Goal: Task Accomplishment & Management: Manage account settings

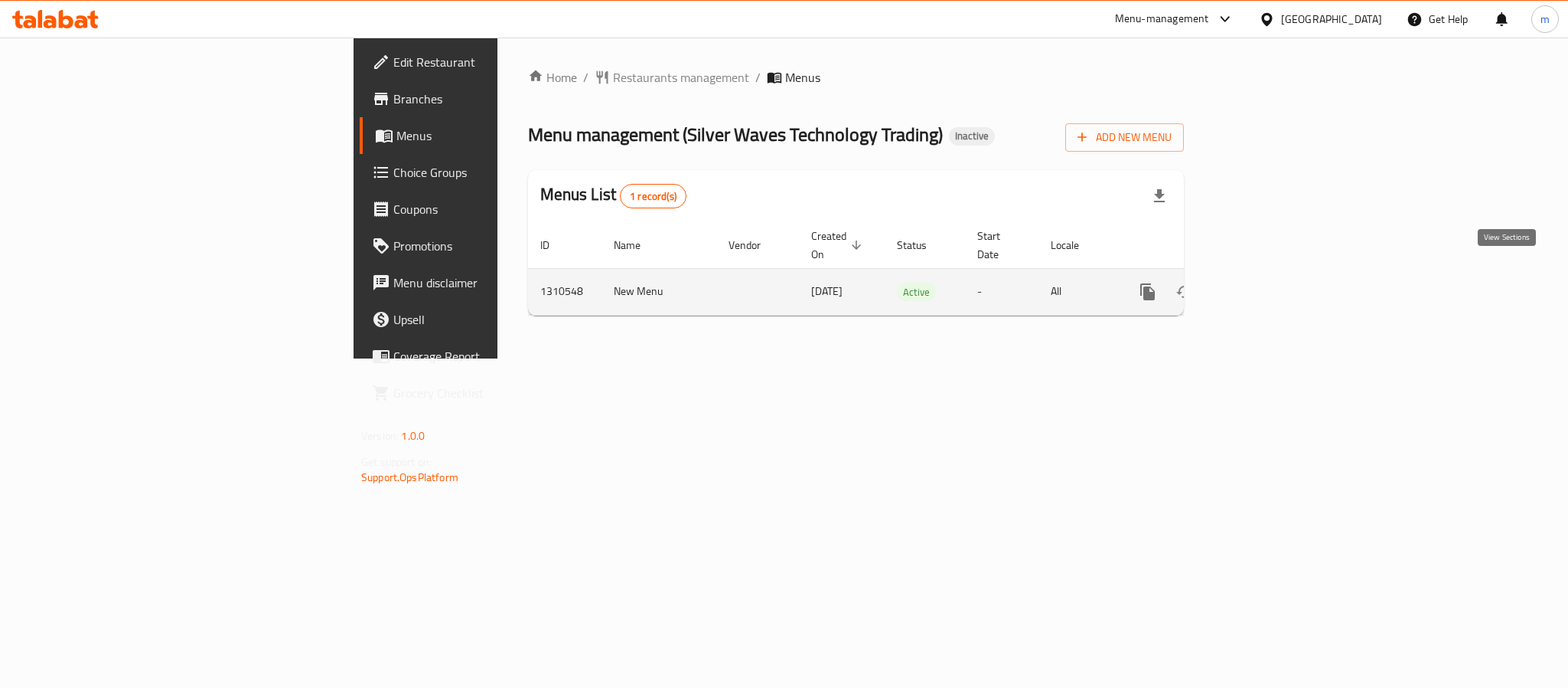
click at [1268, 283] on icon "enhanced table" at bounding box center [1258, 292] width 19 height 19
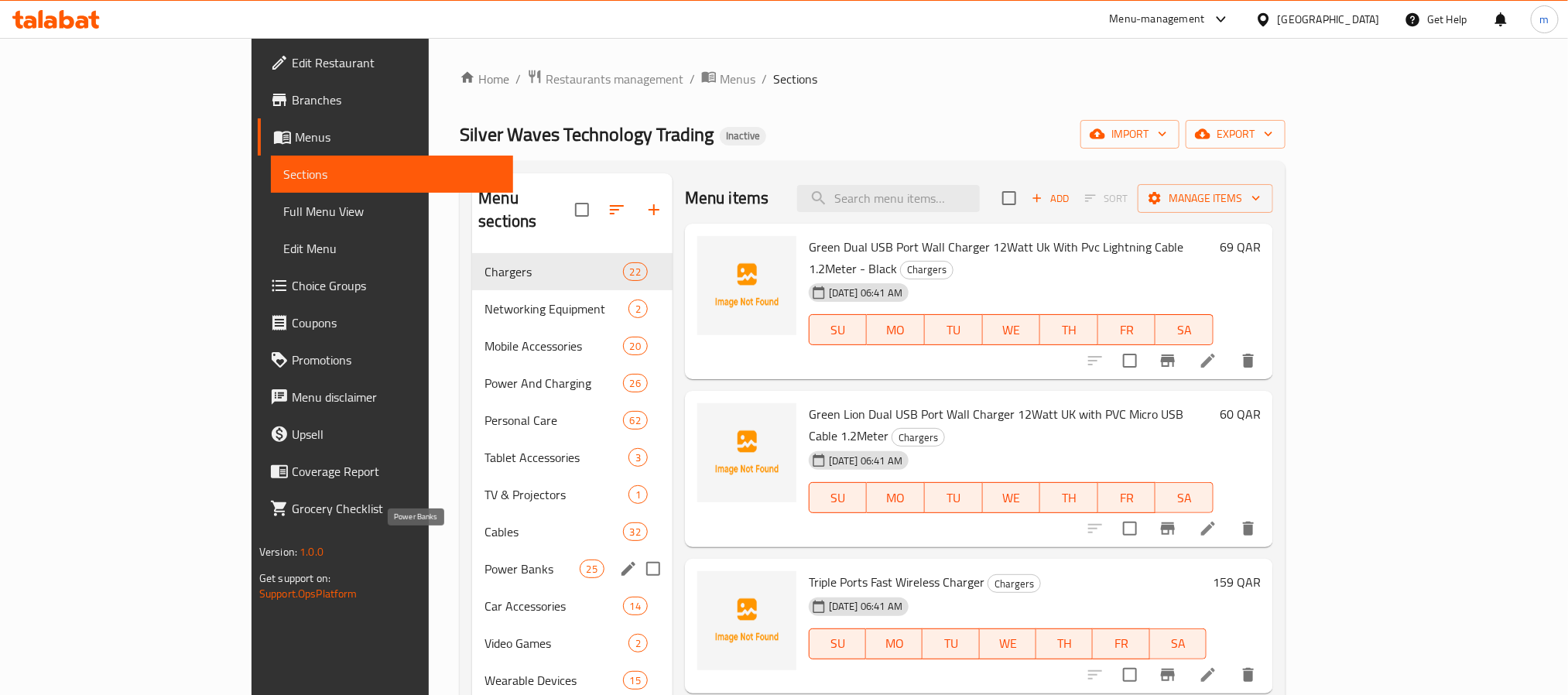
drag, startPoint x: 365, startPoint y: 542, endPoint x: 484, endPoint y: 517, distance: 121.6
click at [485, 560] on span "Power Banks" at bounding box center [531, 568] width 94 height 19
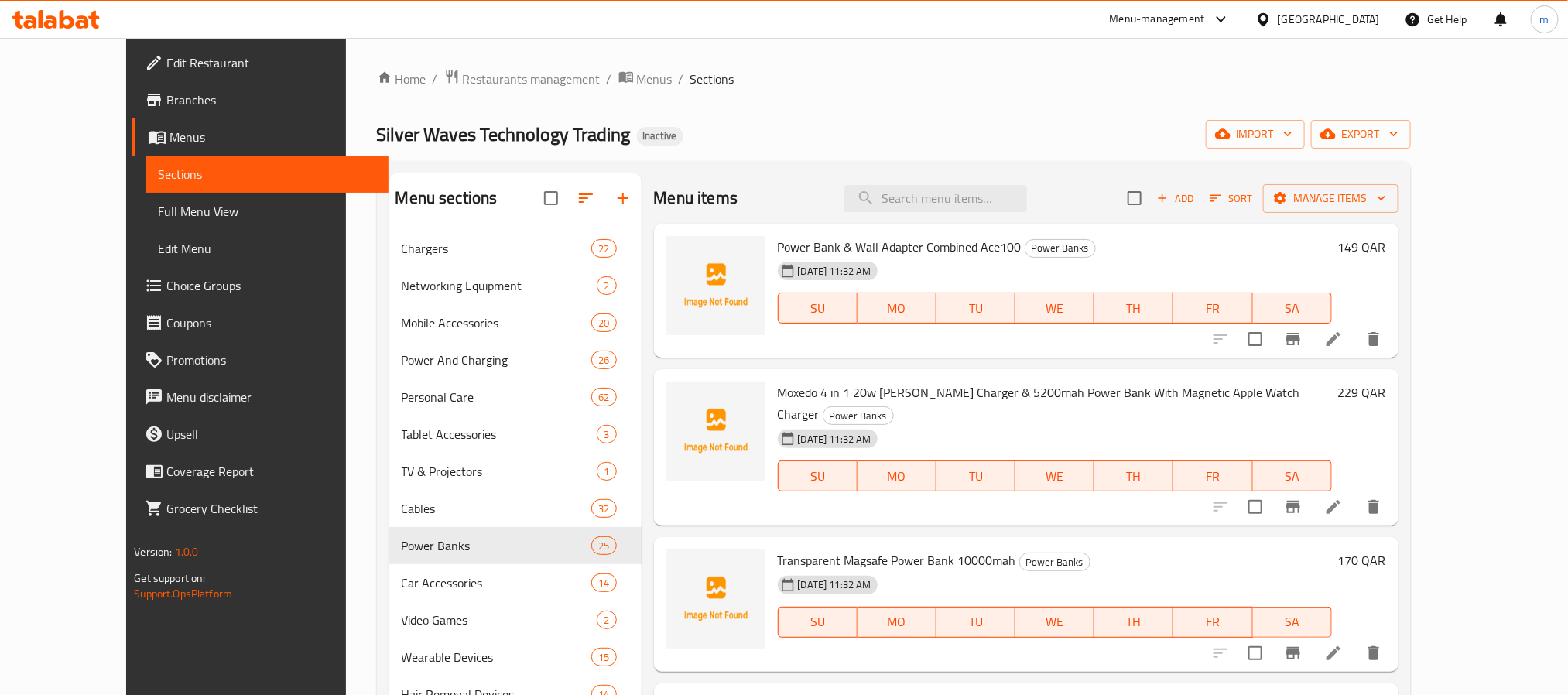
click at [1025, 87] on ol "Home / Restaurants management / Menus / Sections" at bounding box center [893, 79] width 1034 height 20
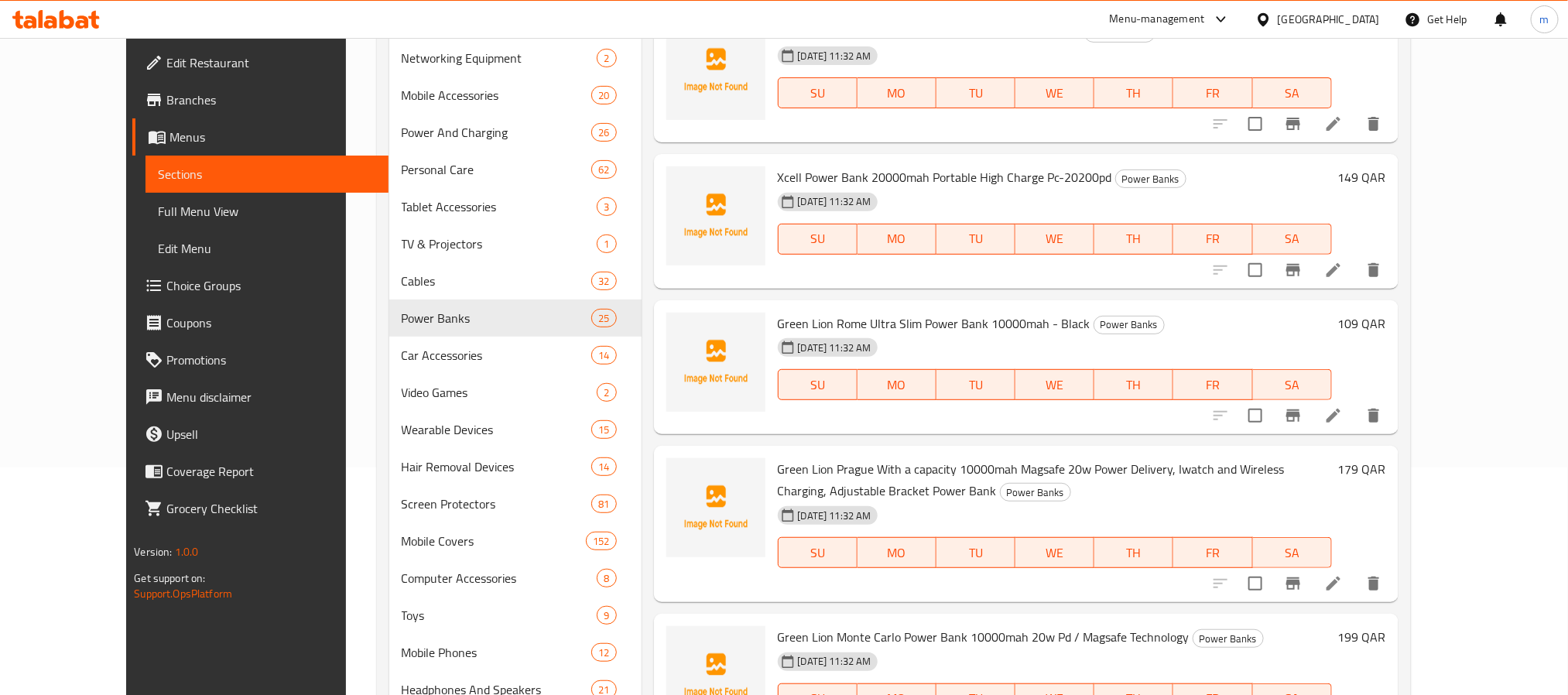
scroll to position [236, 0]
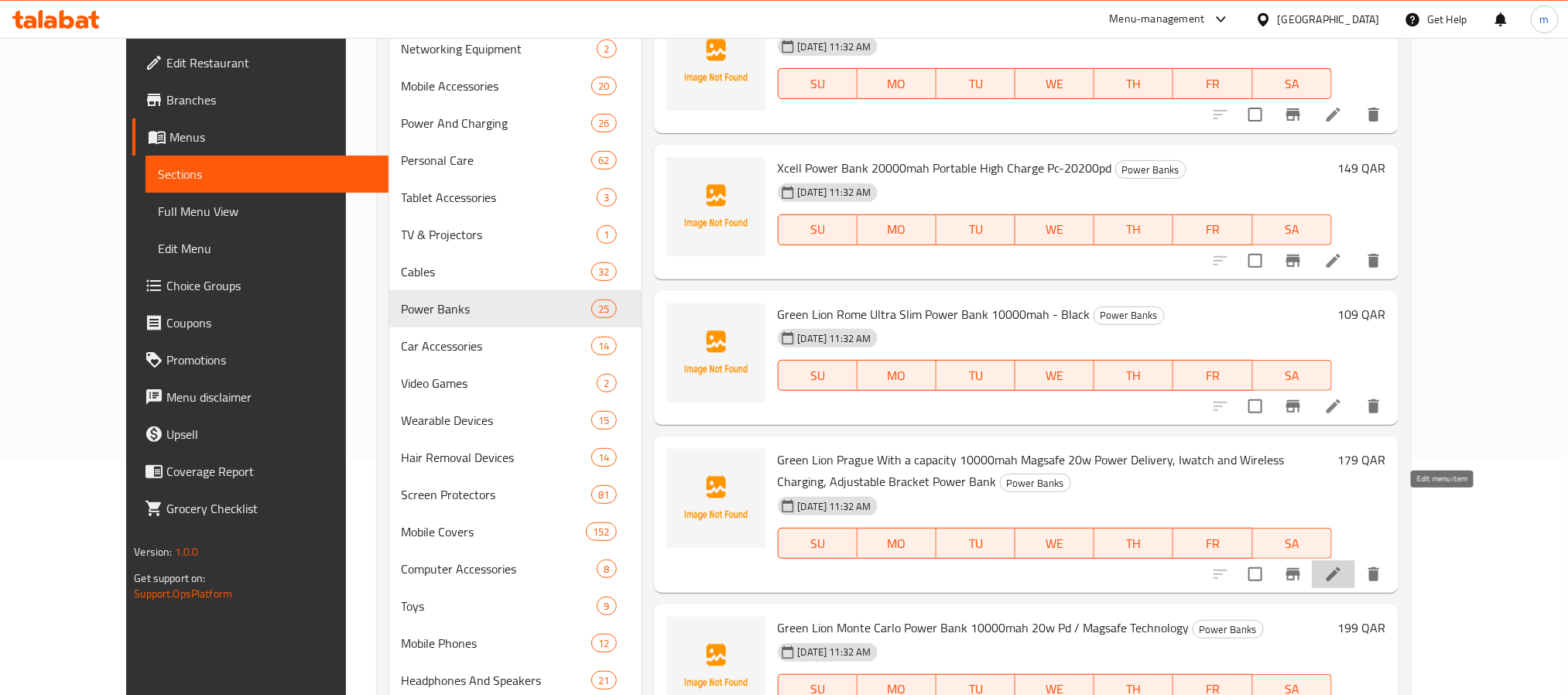
click at [1342, 565] on icon at bounding box center [1334, 573] width 19 height 19
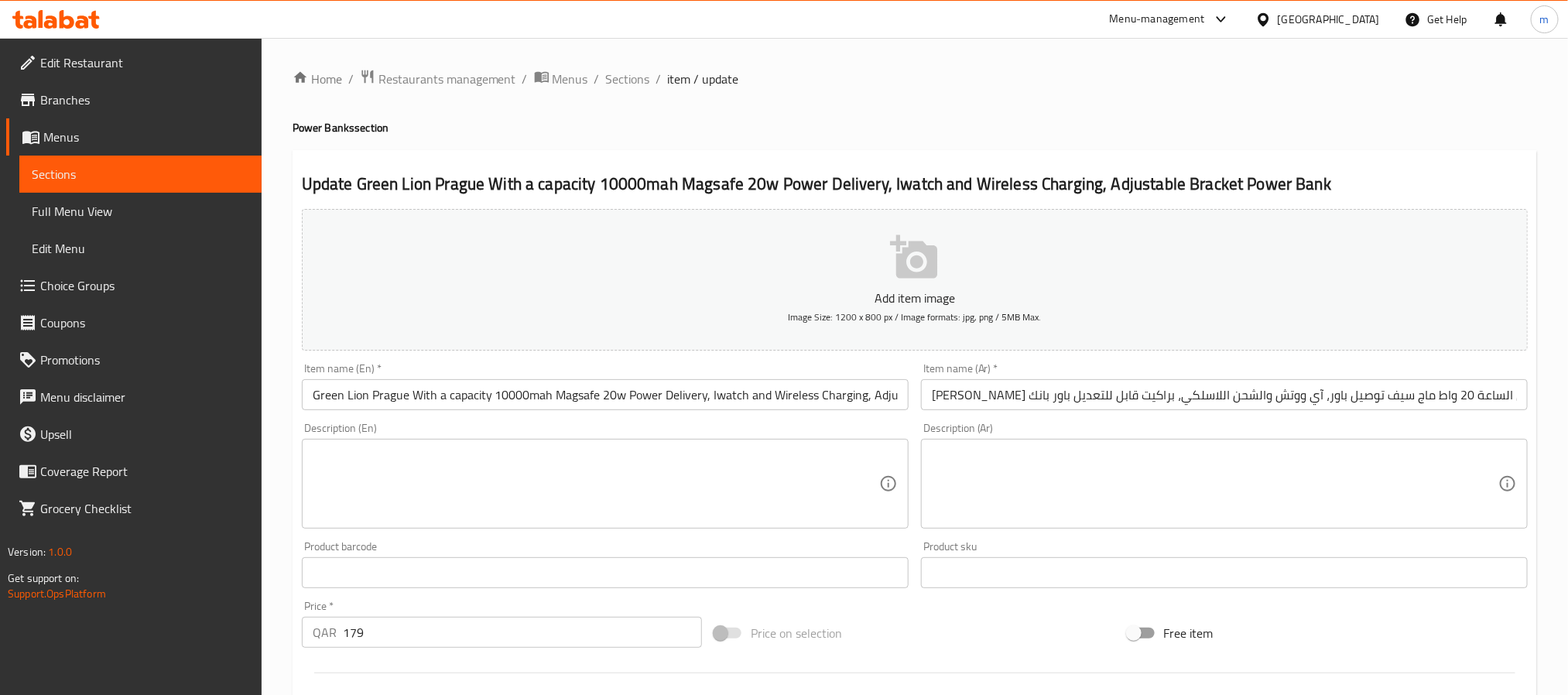
click at [779, 119] on div "Home / Restaurants management / Menus / Sections / item / update Power Banks se…" at bounding box center [915, 565] width 1245 height 994
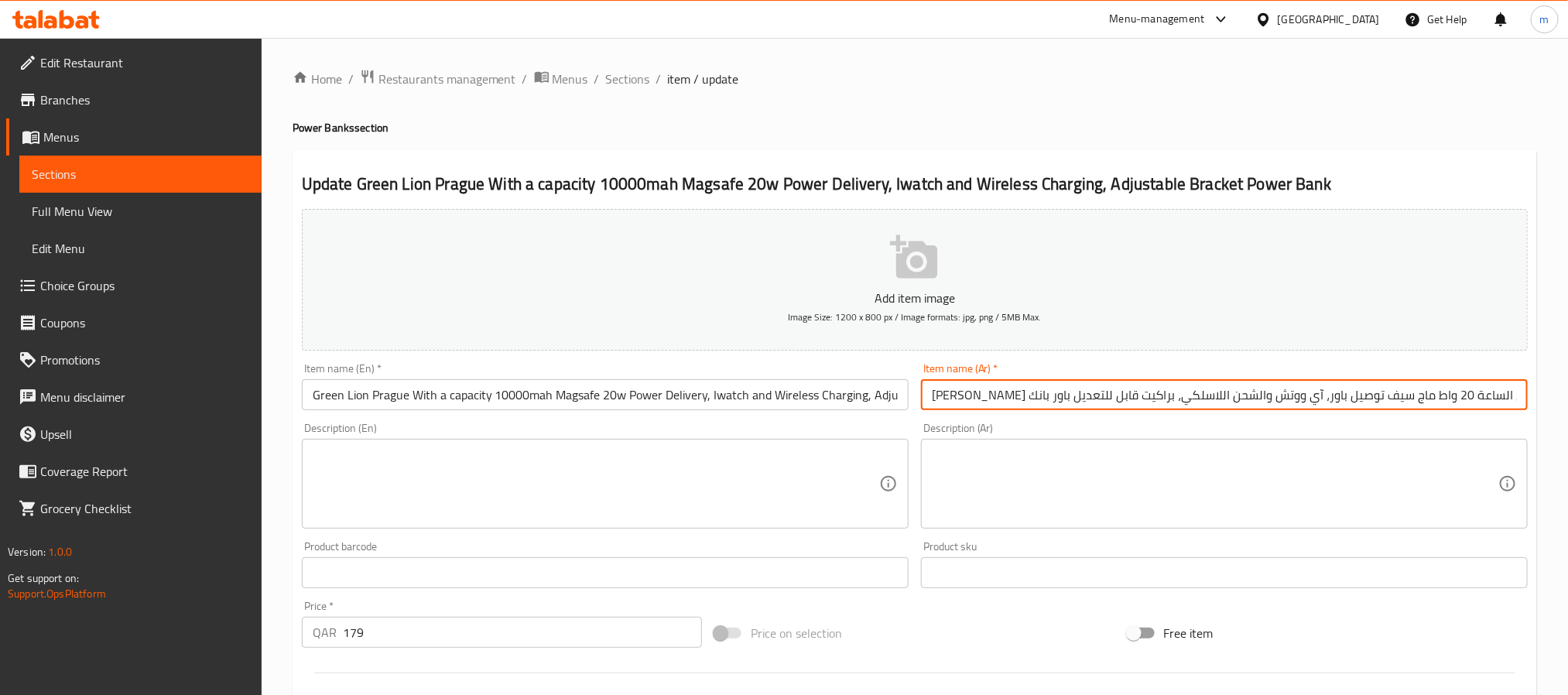
scroll to position [0, 112]
drag, startPoint x: 1026, startPoint y: 394, endPoint x: 1320, endPoint y: 418, distance: 295.0
click at [1320, 418] on div "Add item image Image Size: 1200 x 800 px / Image formats: jpg, png / 5MB Max. I…" at bounding box center [915, 536] width 1239 height 666
click at [1349, 136] on div "Home / Restaurants management / Menus / Sections / item / update Power Banks se…" at bounding box center [915, 565] width 1245 height 994
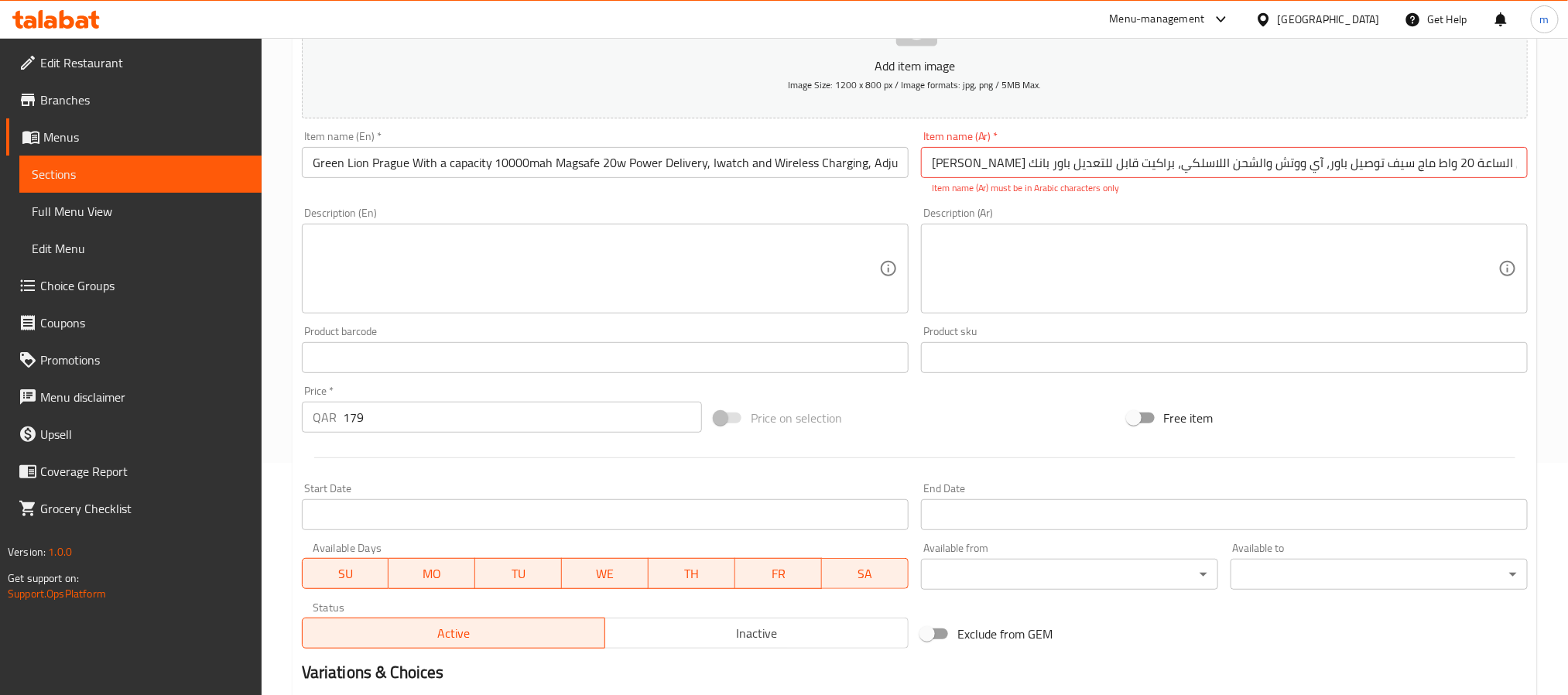
scroll to position [0, 0]
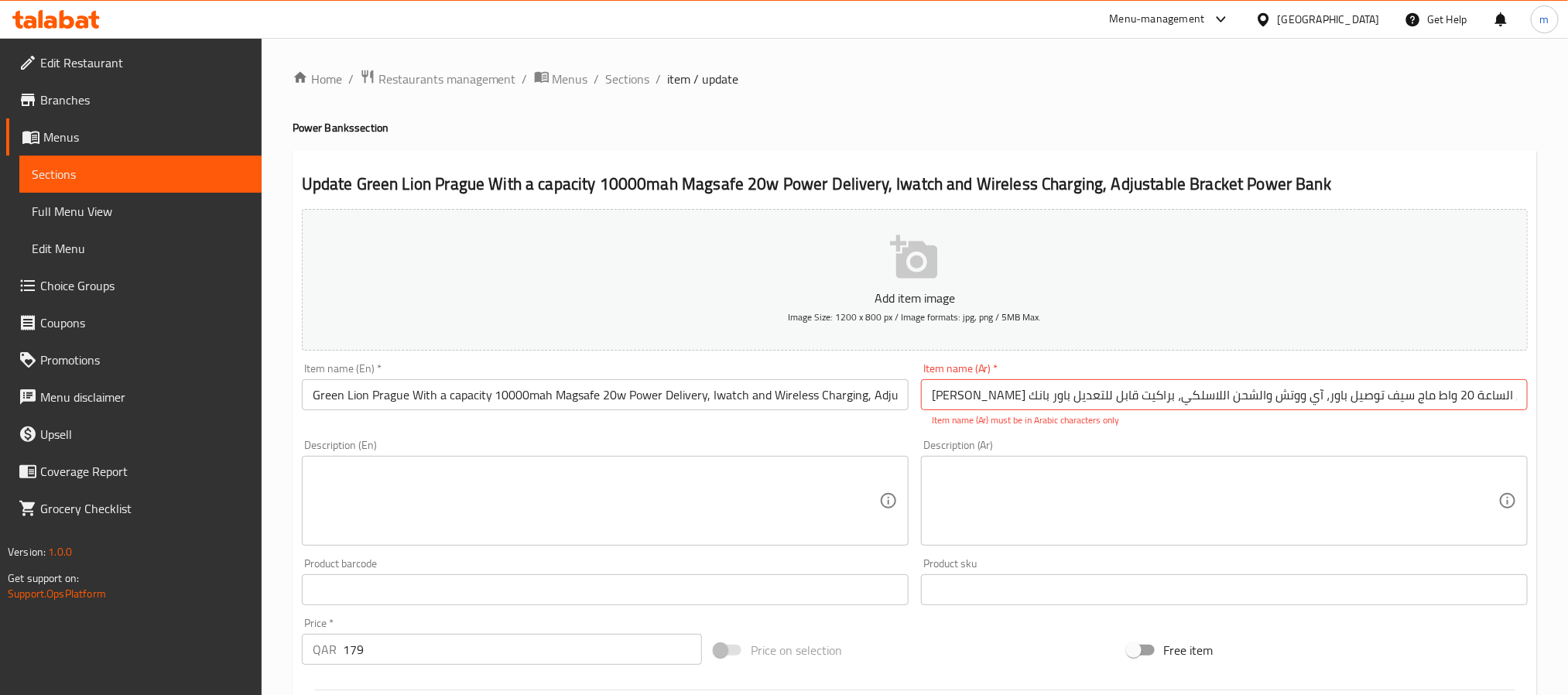
drag, startPoint x: 65, startPoint y: 163, endPoint x: 79, endPoint y: 176, distance: 19.1
click at [65, 165] on span "Sections" at bounding box center [140, 174] width 218 height 19
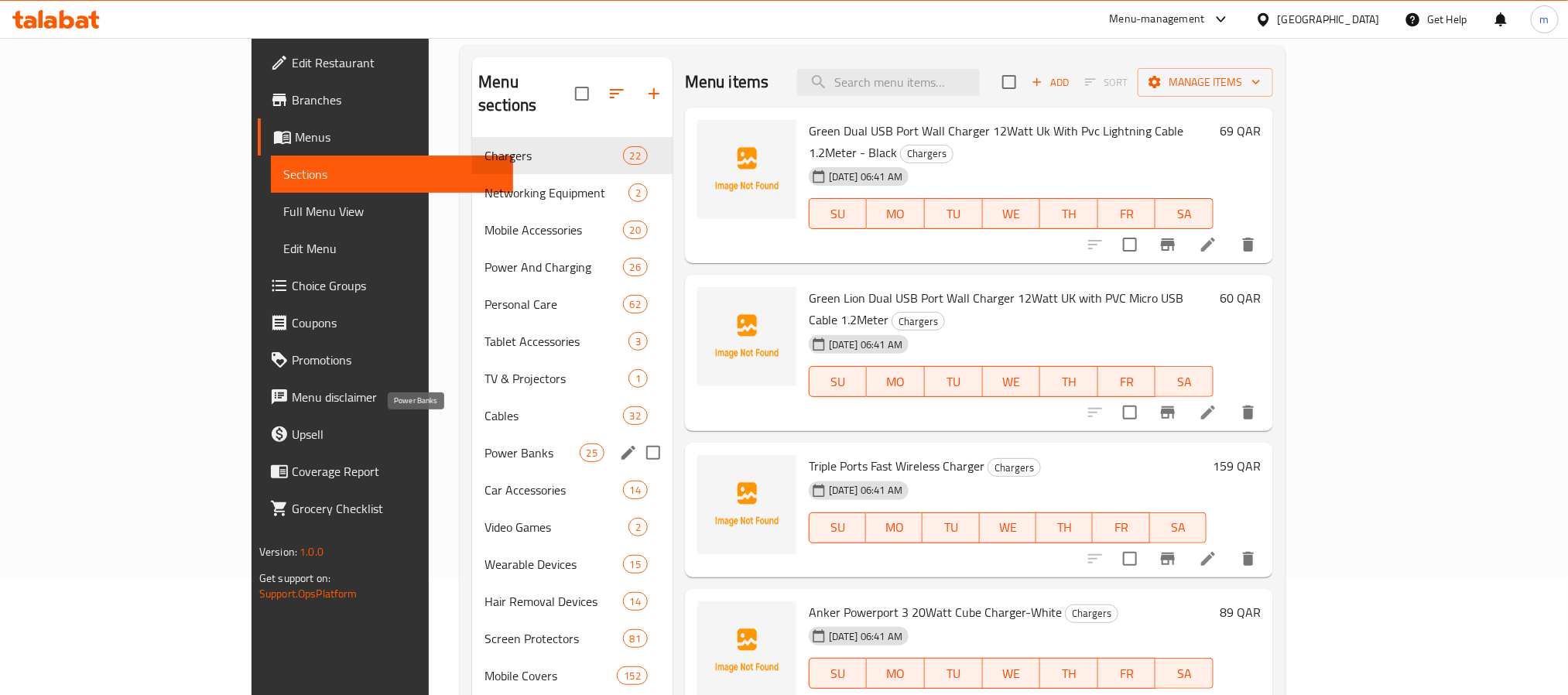
scroll to position [232, 0]
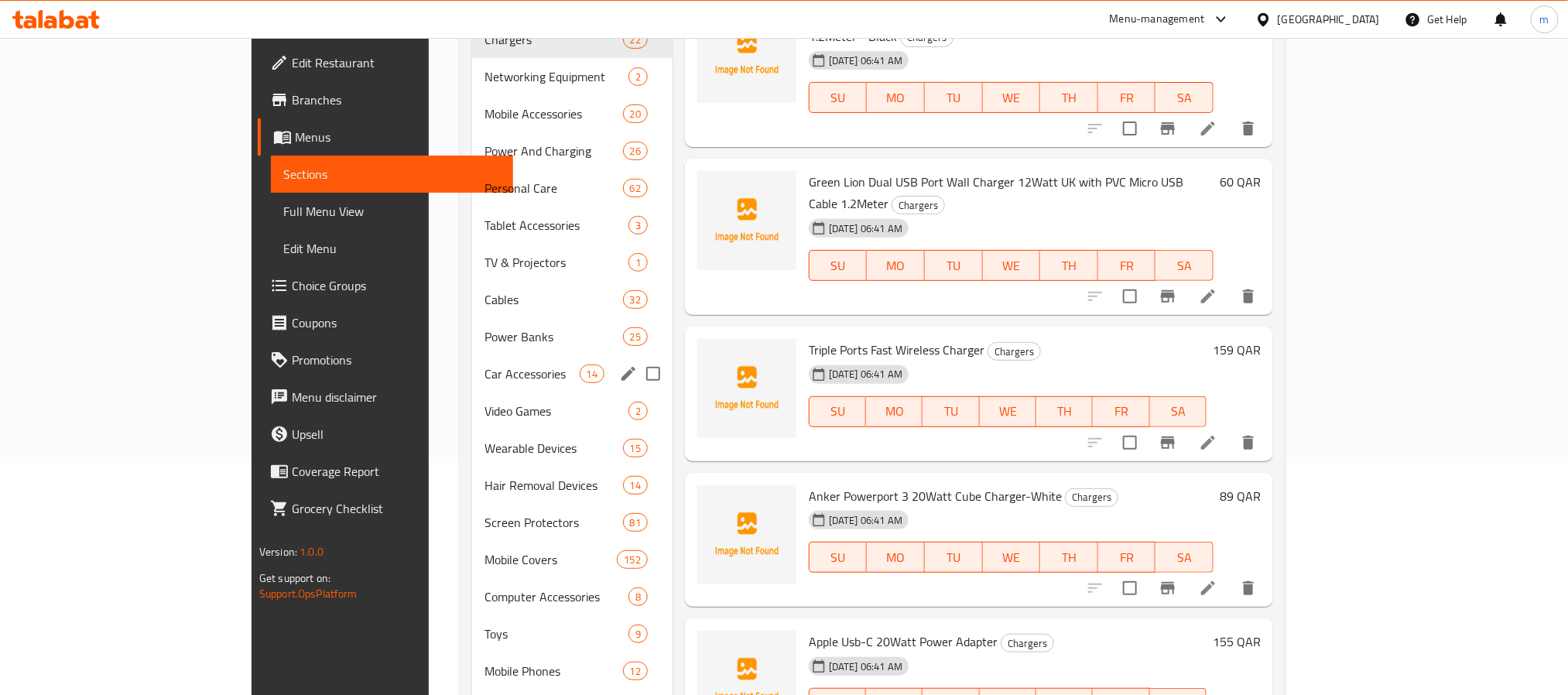
click at [472, 362] on div "Car Accessories 14" at bounding box center [572, 374] width 201 height 38
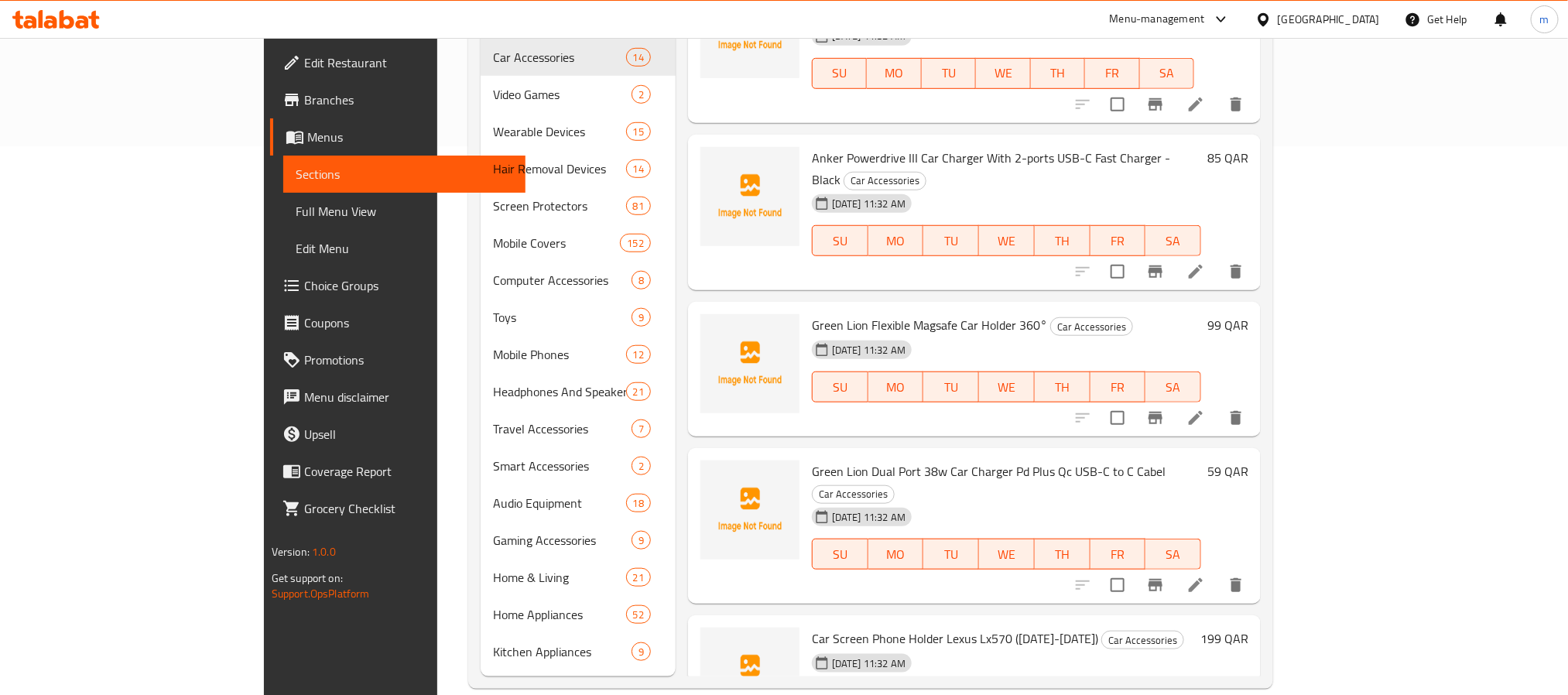
scroll to position [1054, 0]
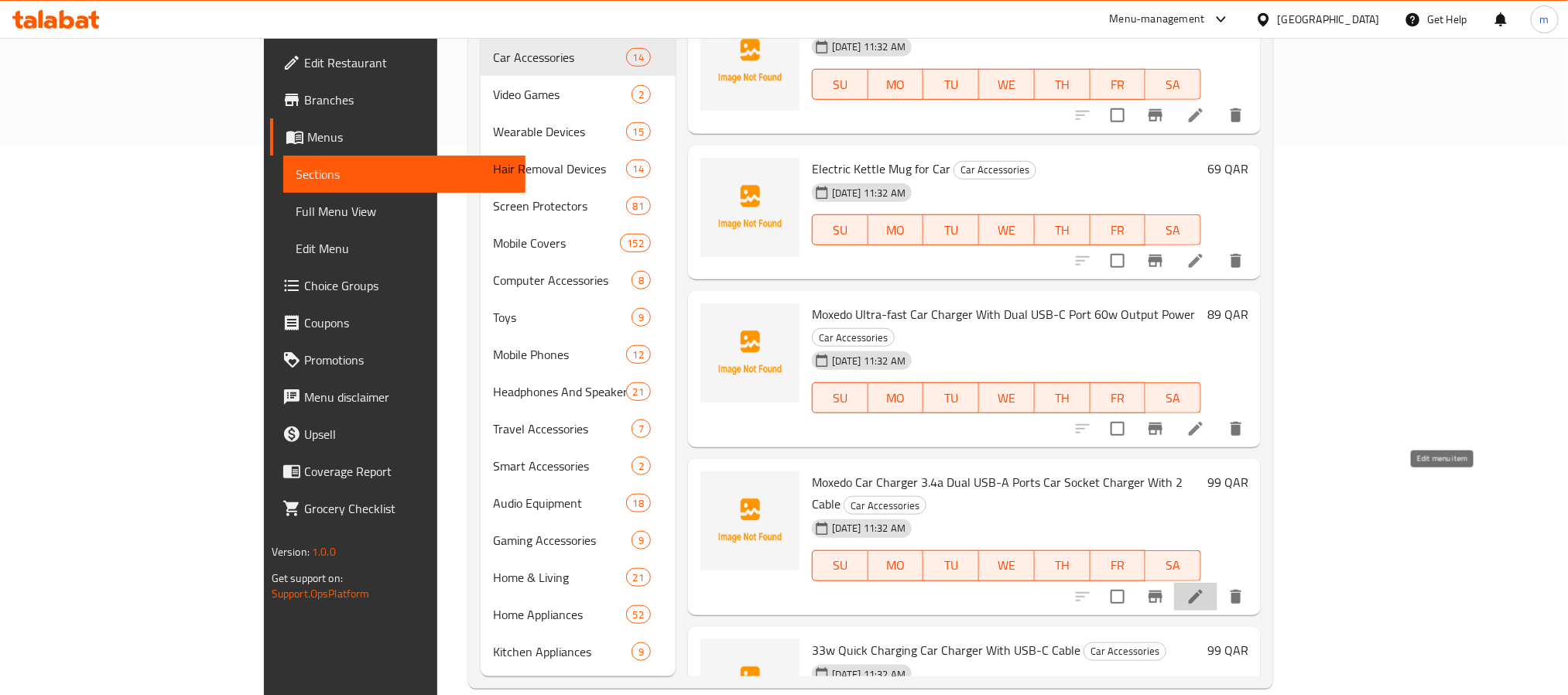
click at [1205, 587] on icon at bounding box center [1195, 596] width 19 height 19
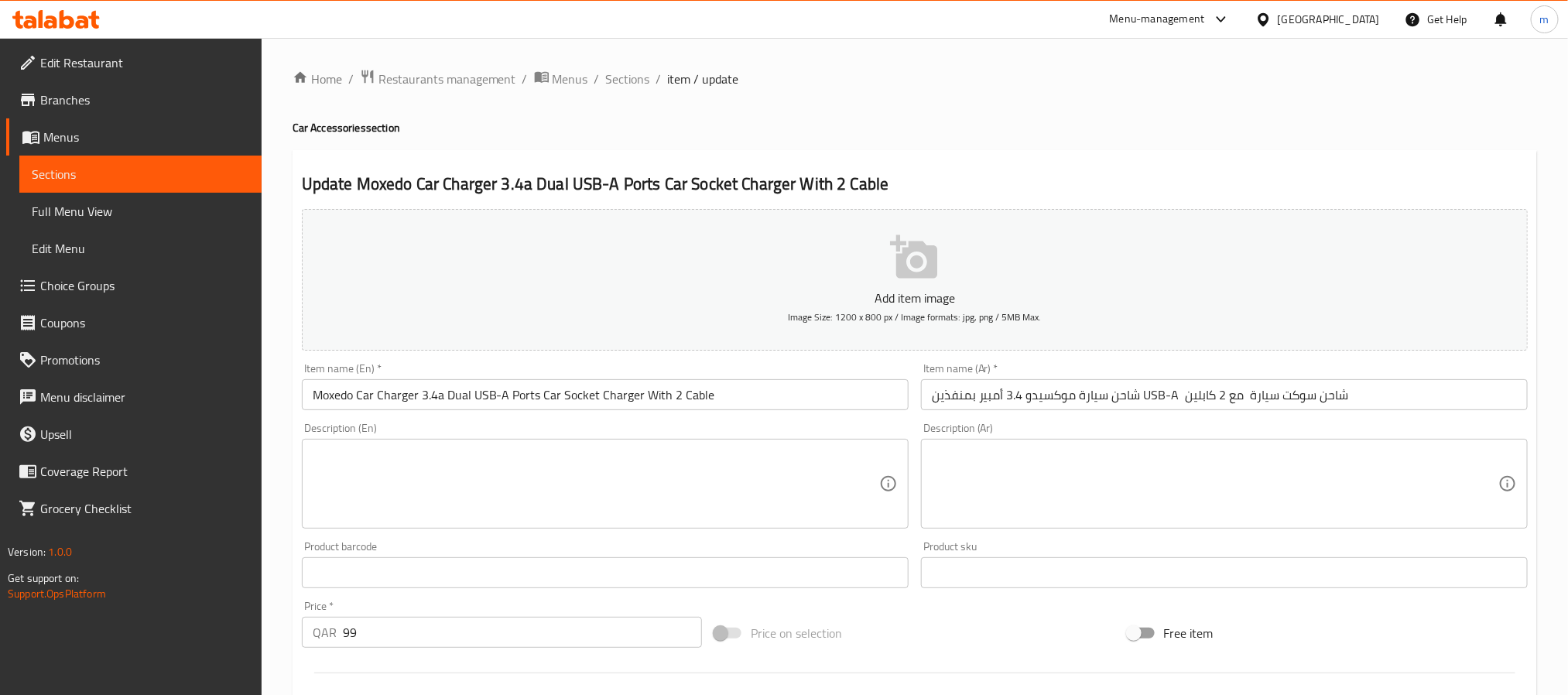
click at [1399, 156] on div "Update Moxedo Car Charger 3.4a Dual USB-A Ports Car Socket Charger With 2 Cable…" at bounding box center [915, 600] width 1245 height 901
click at [1261, 122] on h4 "Car Accessories section" at bounding box center [915, 128] width 1245 height 16
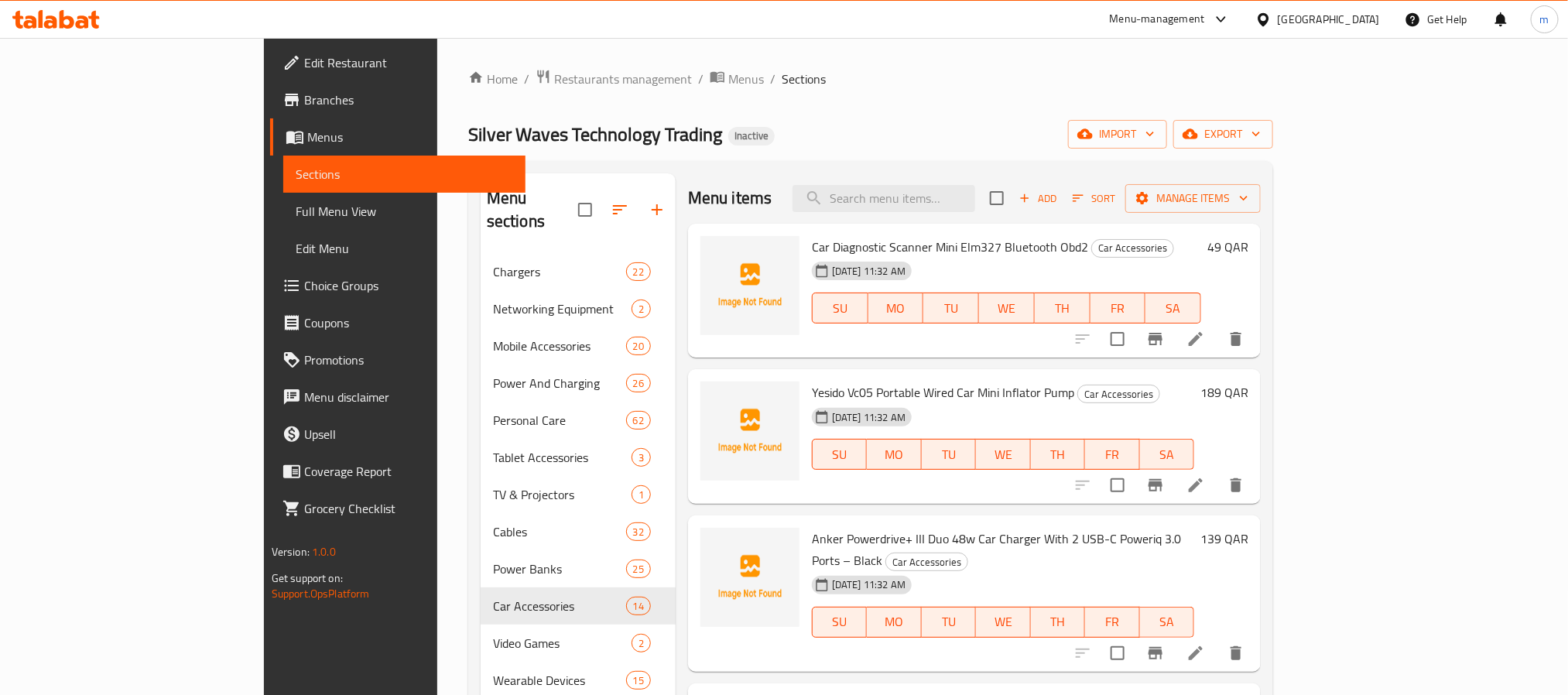
click at [1106, 108] on div "Home / Restaurants management / Menus / Sections Silver Waves Technology Tradin…" at bounding box center [871, 652] width 805 height 1168
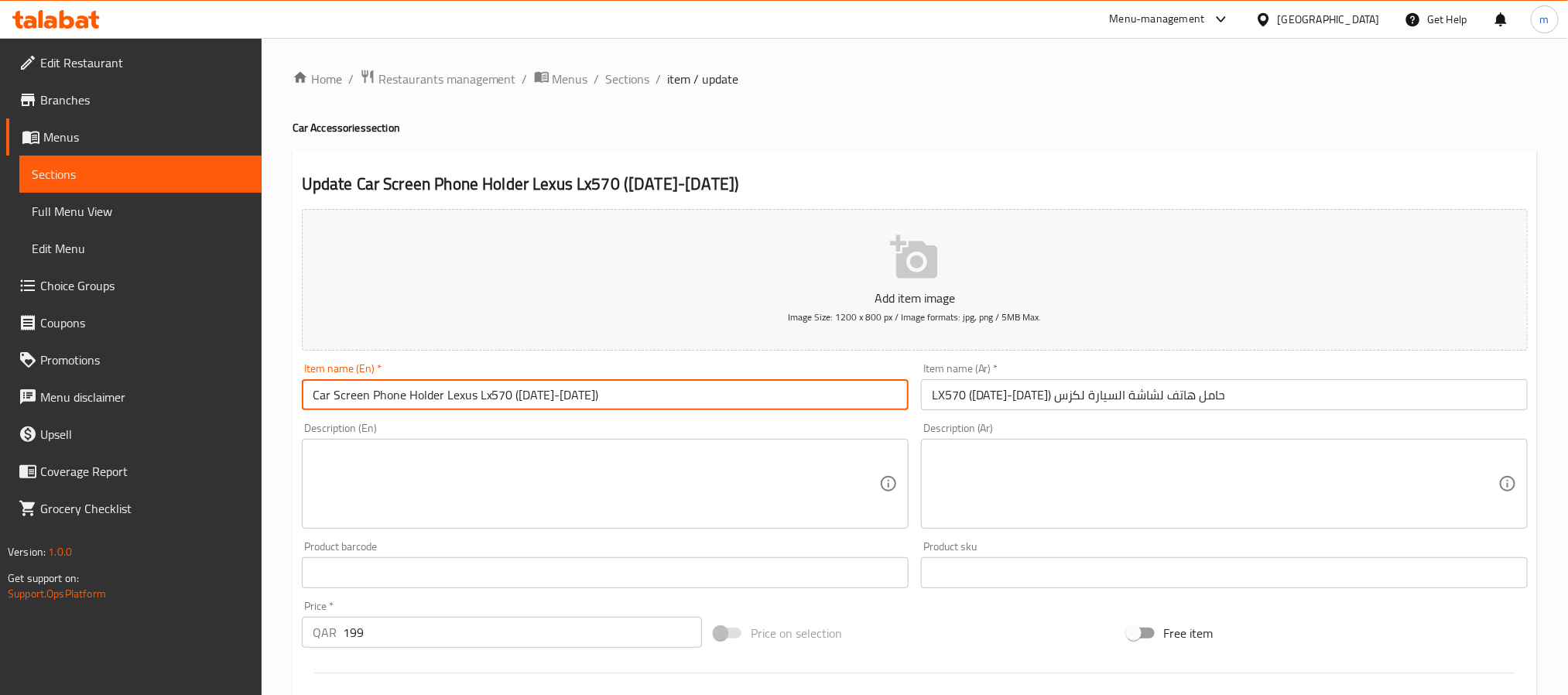
drag, startPoint x: 593, startPoint y: 392, endPoint x: 255, endPoint y: 381, distance: 338.2
click at [255, 381] on div "Edit Restaurant Branches Menus Sections Full Menu View Edit Menu Choice Groups …" at bounding box center [784, 565] width 1568 height 1055
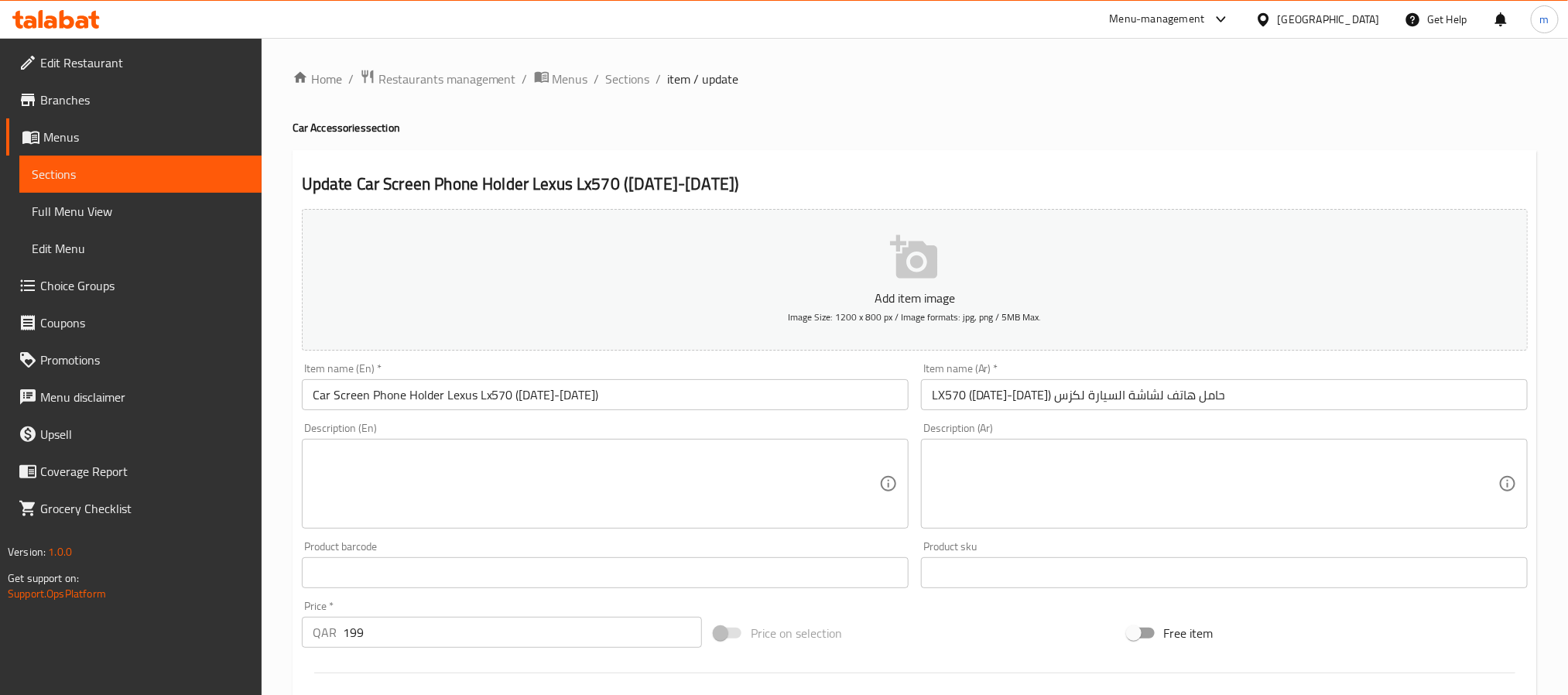
click at [1173, 389] on input "LX570 (2021-2022) حامل هاتف لشاشة السيارة لكزس" at bounding box center [1224, 393] width 606 height 31
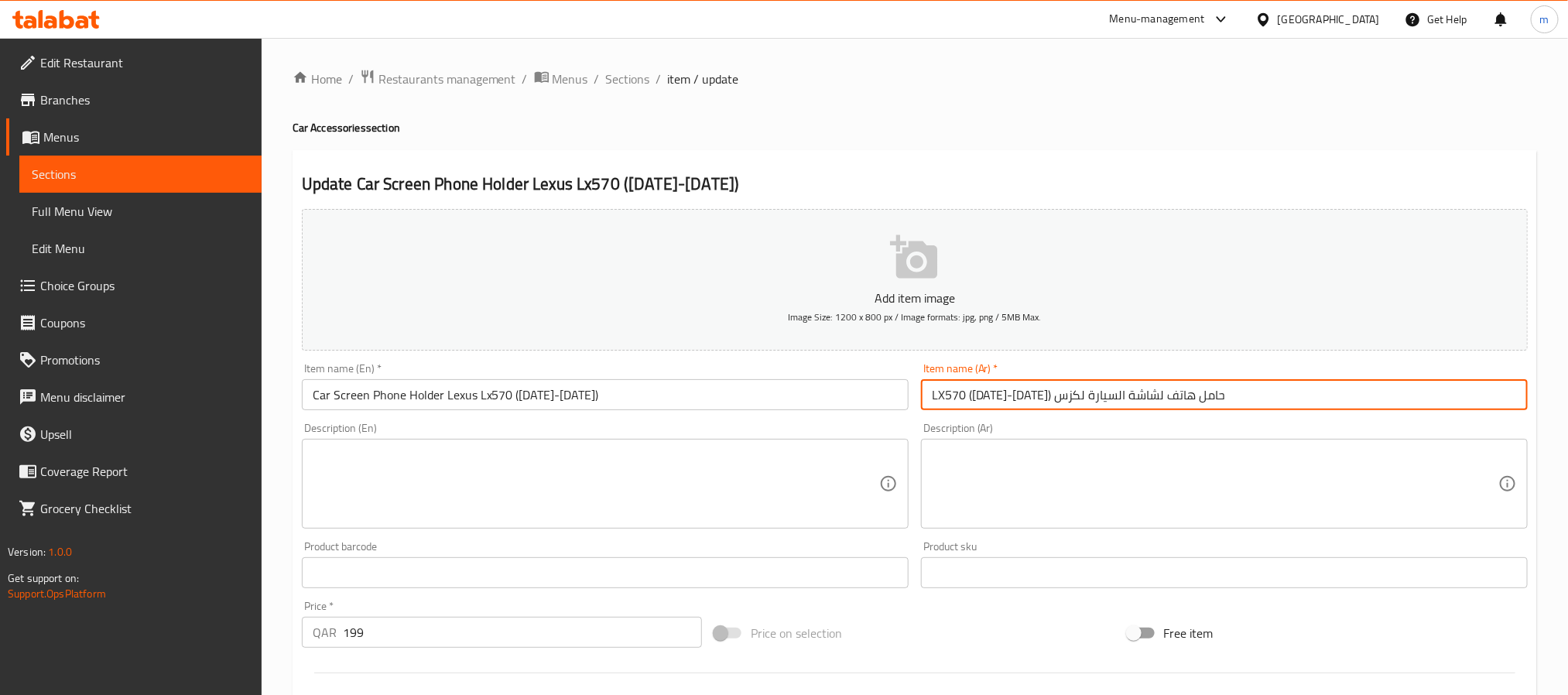
click at [1173, 389] on input "LX570 (2021-2022) حامل هاتف لشاشة السيارة لكزس" at bounding box center [1224, 393] width 606 height 31
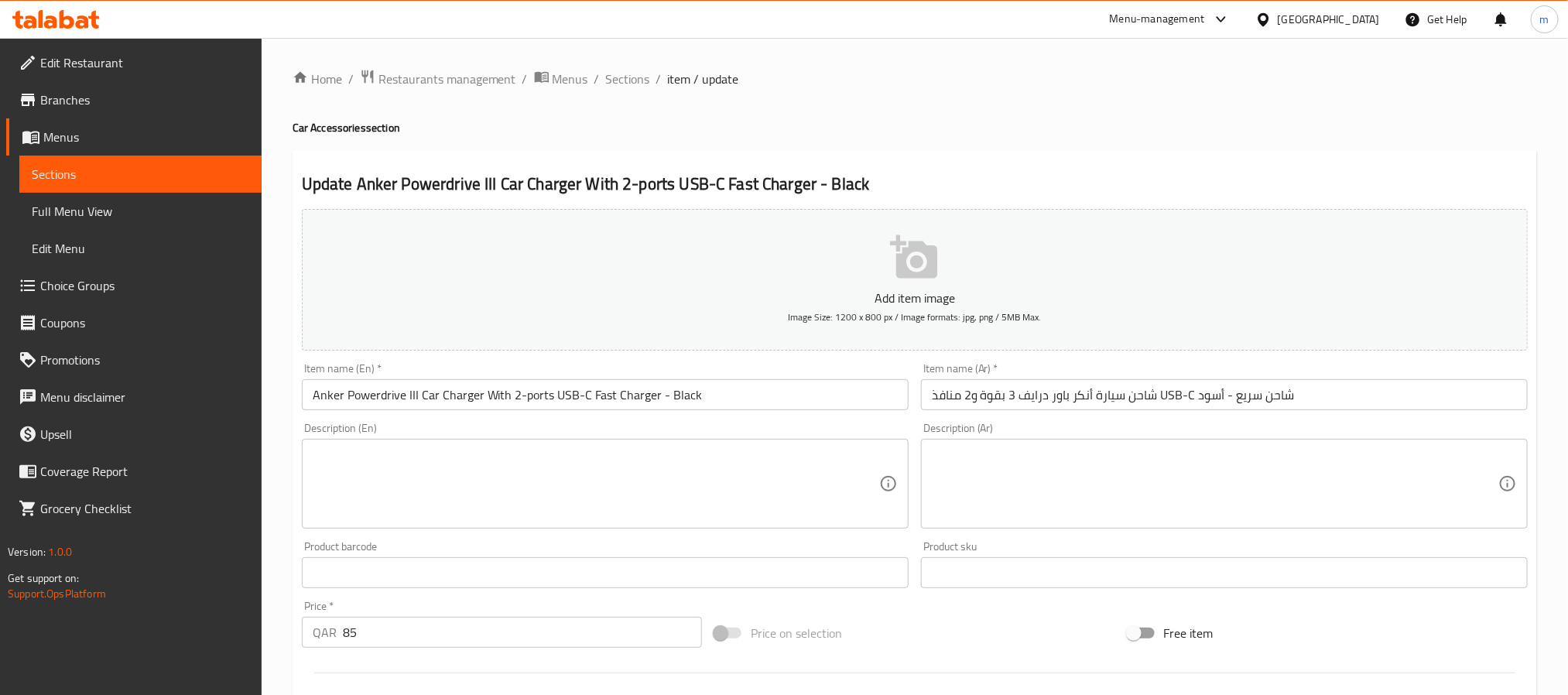
click at [648, 382] on input "Anker Powerdrive III Car Charger With 2-ports USB-C Fast Charger - Black" at bounding box center [604, 393] width 606 height 31
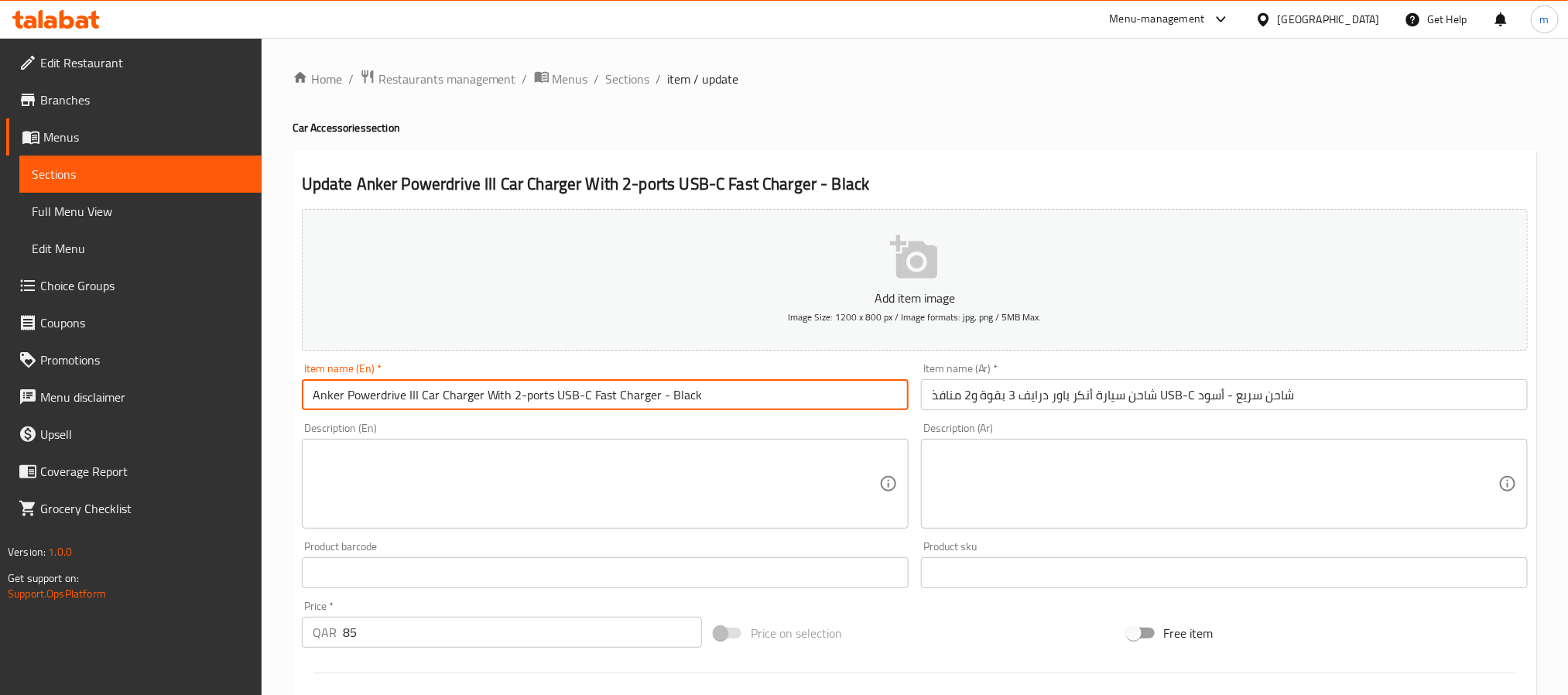
click at [648, 382] on input "Anker Powerdrive III Car Charger With 2-ports USB-C Fast Charger - Black" at bounding box center [604, 393] width 606 height 31
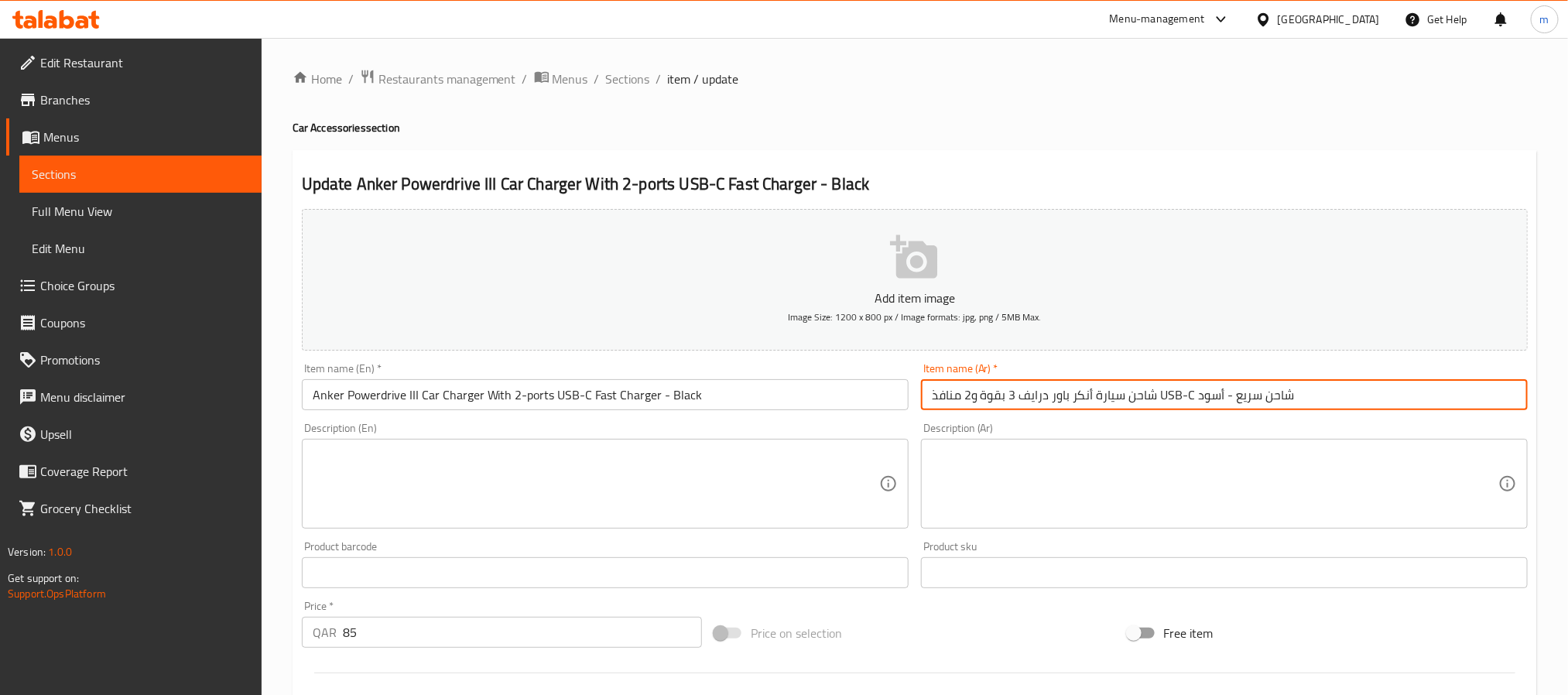
click at [1198, 391] on input "شاحن سيارة أنكر باور درايف 3 بقوة و2 منافذ USB-C شاحن سريع - أسود" at bounding box center [1224, 393] width 606 height 31
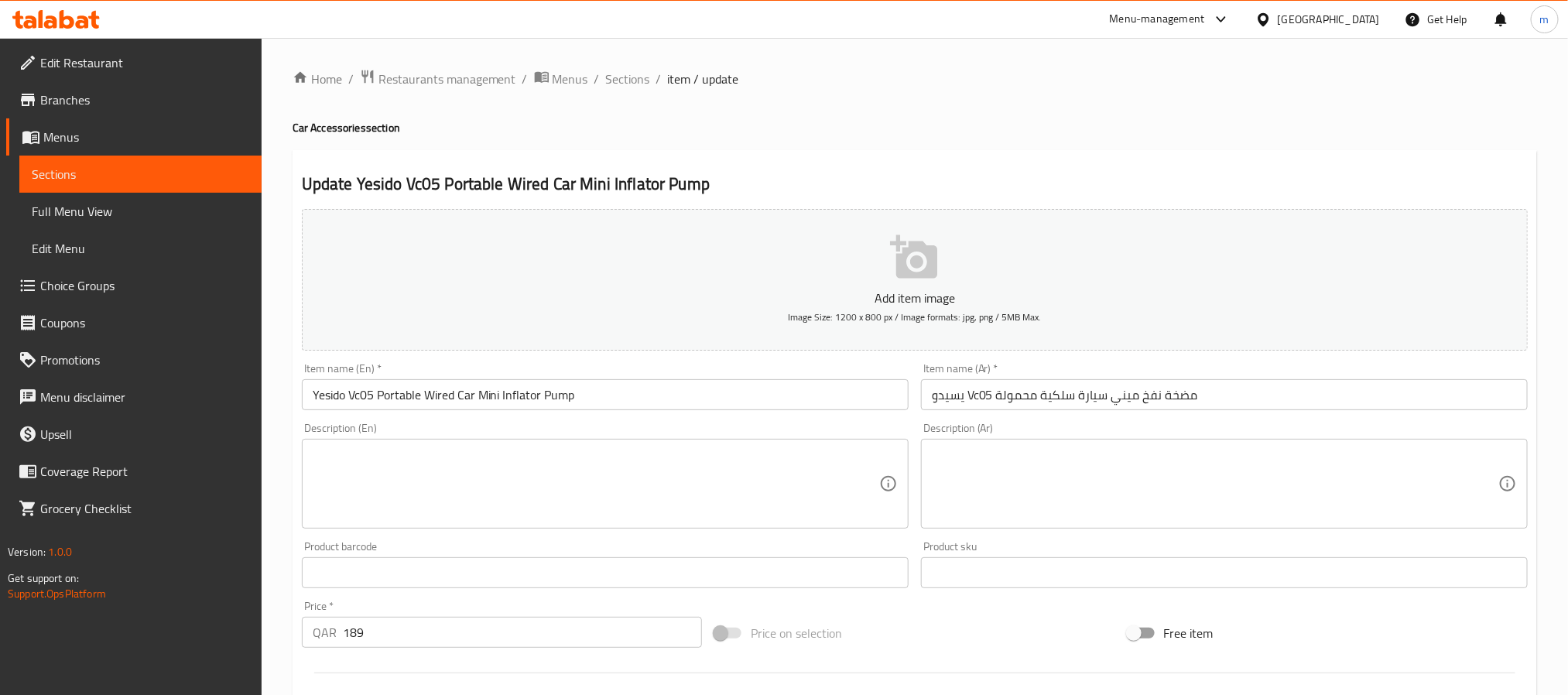
click at [1055, 388] on input "يسيدو Vc05 مضخة نفخ ميني سيارة سلكية محمولة" at bounding box center [1224, 393] width 606 height 31
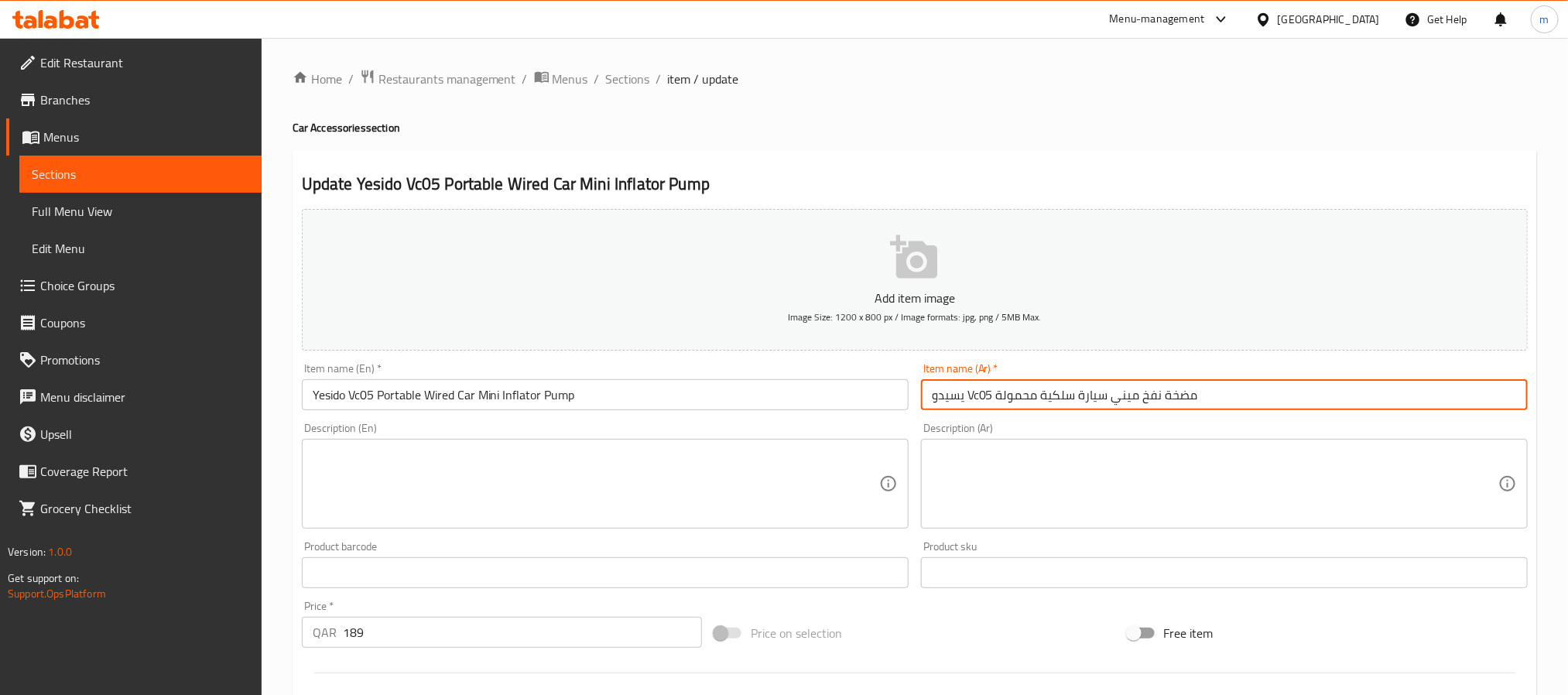
click at [1055, 388] on input "يسيدو Vc05 مضخة نفخ ميني سيارة سلكية محمولة" at bounding box center [1224, 393] width 606 height 31
click at [1058, 132] on h4 "Car Accessories section" at bounding box center [915, 128] width 1245 height 16
